Goal: Information Seeking & Learning: Check status

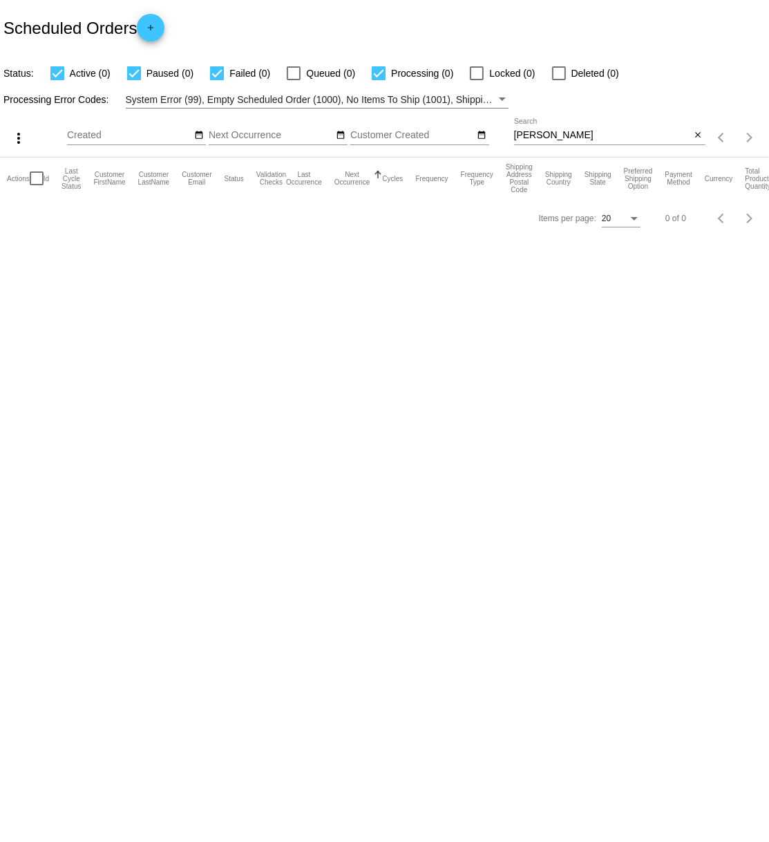
click at [557, 131] on input "[PERSON_NAME]" at bounding box center [602, 135] width 177 height 11
type input "g"
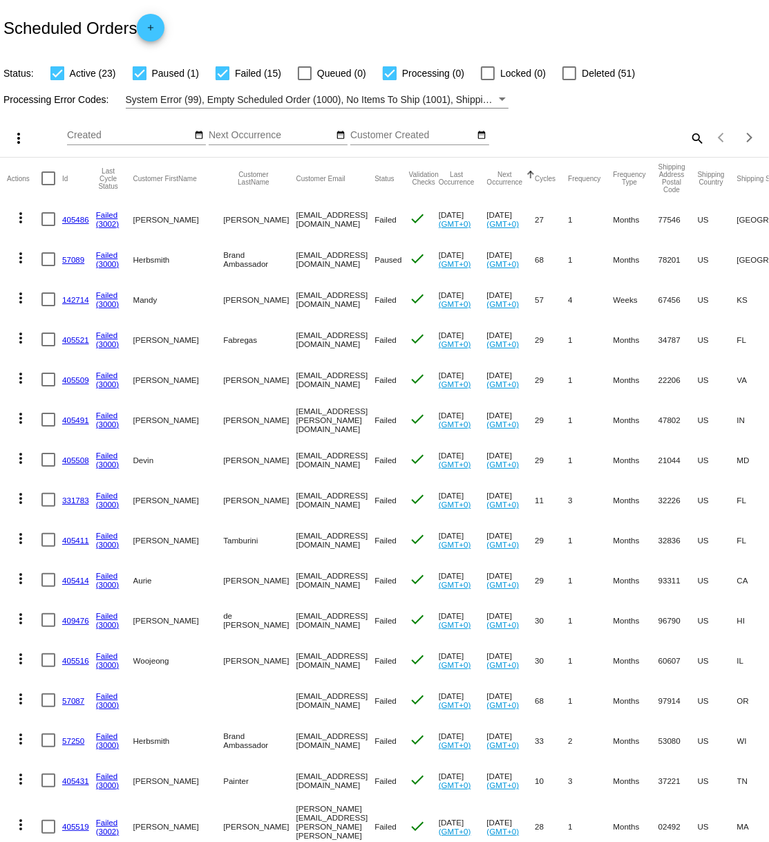
click at [698, 139] on mat-icon "search" at bounding box center [697, 137] width 17 height 21
click at [576, 138] on input "Search" at bounding box center [609, 135] width 191 height 11
paste input "[EMAIL_ADDRESS][DOMAIN_NAME]"
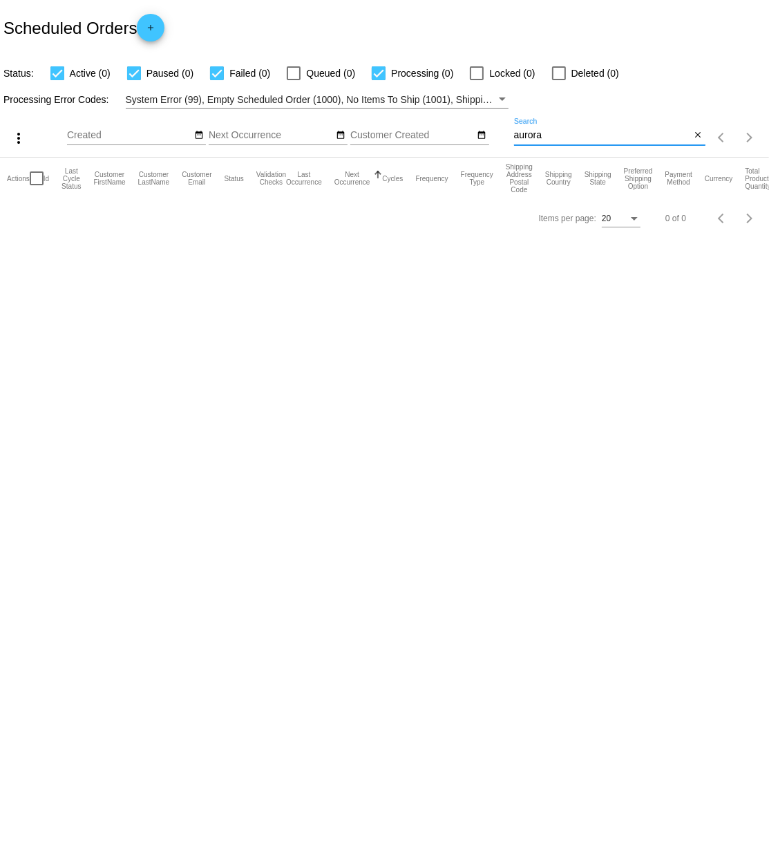
type input "aurora"
click at [556, 134] on input "aurora" at bounding box center [602, 135] width 177 height 11
type input "a"
